Goal: Navigation & Orientation: Find specific page/section

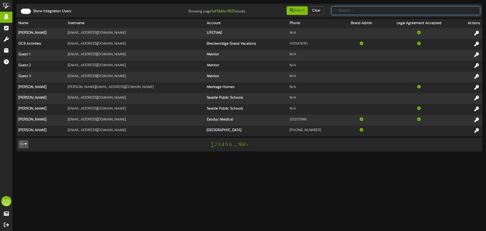
click at [367, 7] on input "text" at bounding box center [405, 10] width 149 height 9
type input "maverik center"
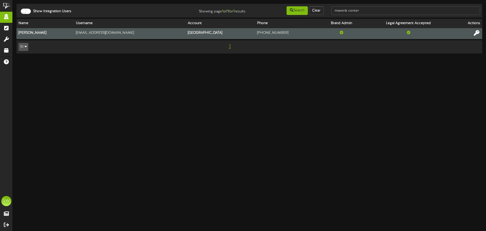
click at [478, 34] on icon at bounding box center [477, 33] width 6 height 6
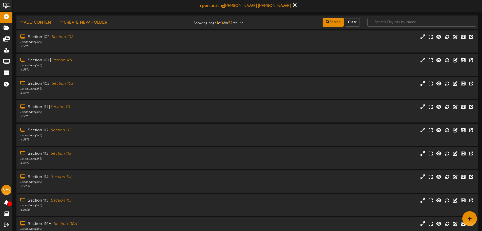
click at [293, 5] on icon at bounding box center [294, 5] width 3 height 6
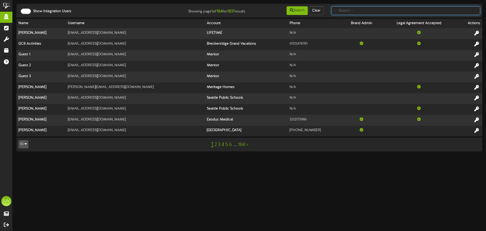
click at [385, 12] on input "text" at bounding box center [405, 10] width 149 height 9
type input "maverik center"
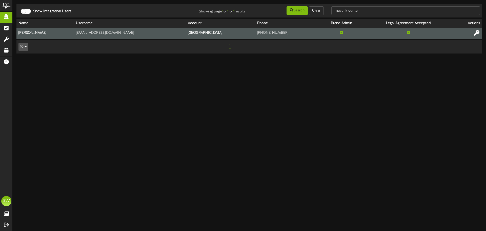
click at [478, 32] on icon at bounding box center [477, 33] width 6 height 6
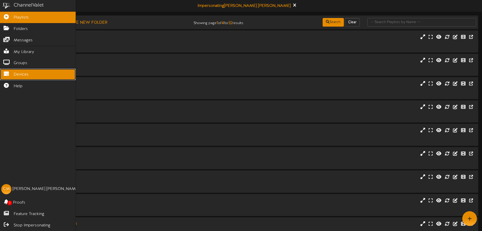
click at [17, 75] on span "Devices" at bounding box center [21, 75] width 15 height 6
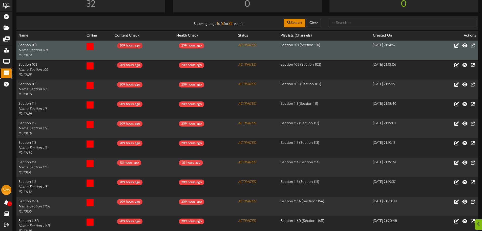
scroll to position [51, 0]
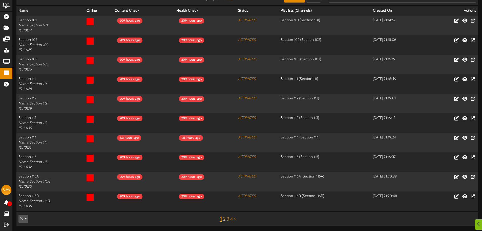
click at [225, 220] on link "2" at bounding box center [224, 219] width 3 height 6
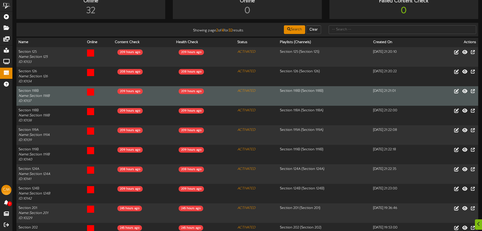
scroll to position [51, 0]
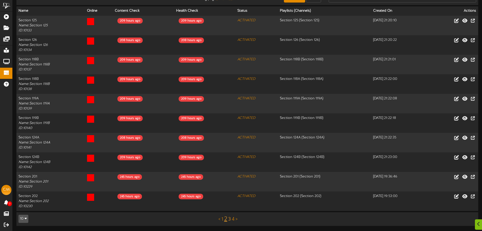
click at [228, 218] on link "3" at bounding box center [229, 219] width 3 height 6
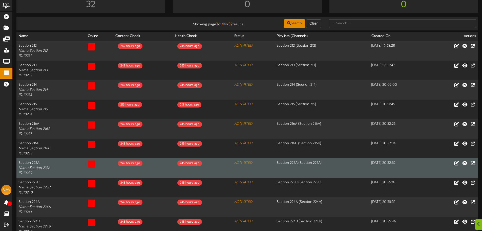
scroll to position [51, 0]
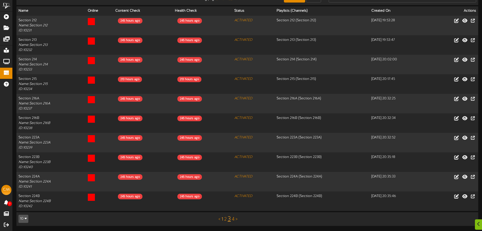
click at [222, 219] on link "1" at bounding box center [223, 219] width 2 height 6
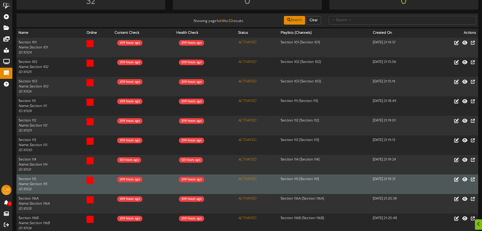
scroll to position [51, 0]
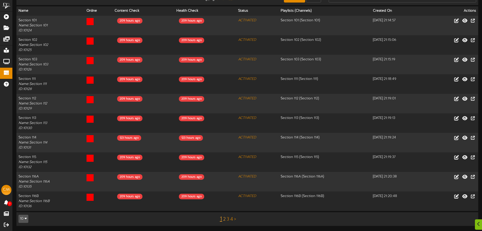
click at [224, 220] on link "2" at bounding box center [224, 219] width 3 height 6
